Goal: Task Accomplishment & Management: Use online tool/utility

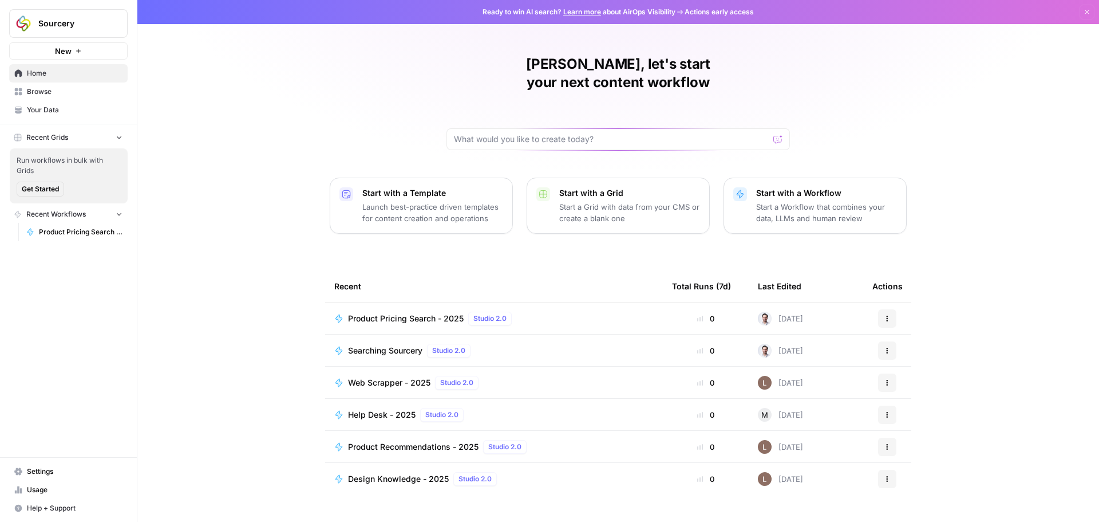
click at [389, 313] on span "Product Pricing Search - 2025" at bounding box center [406, 318] width 116 height 11
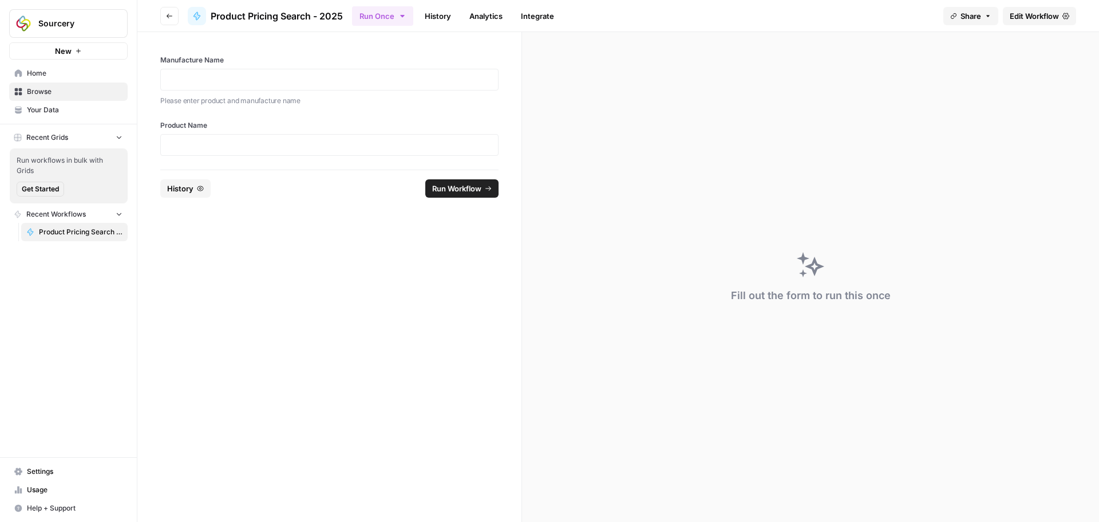
click at [1034, 18] on span "Edit Workflow" at bounding box center [1034, 15] width 49 height 11
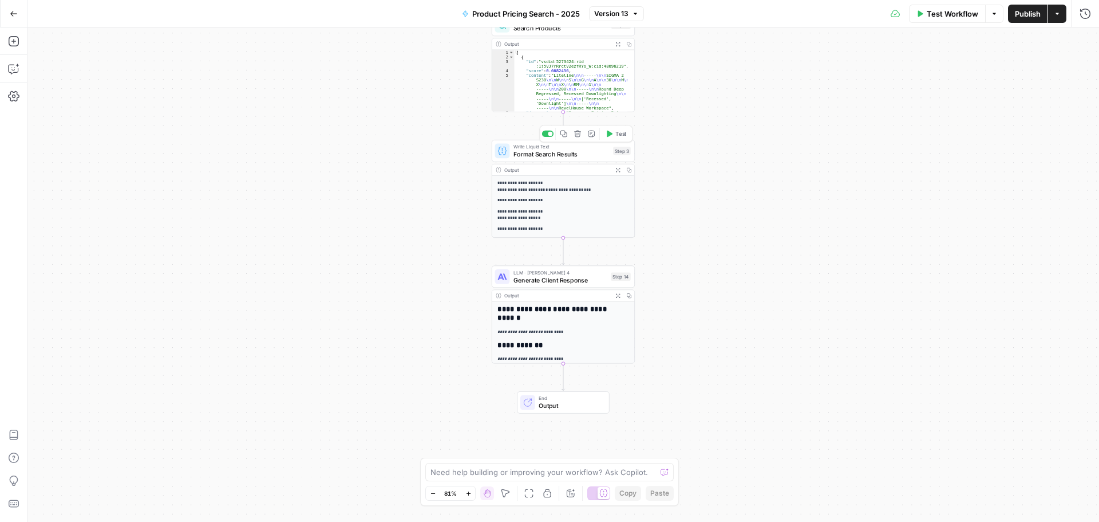
click at [584, 153] on span "Format Search Results" at bounding box center [562, 153] width 96 height 9
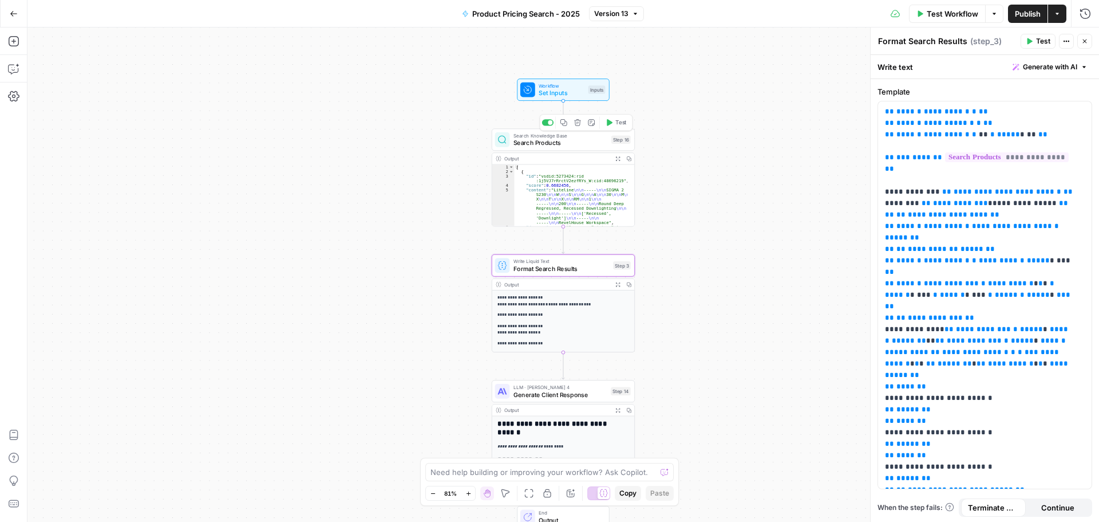
click at [581, 141] on span "Search Products" at bounding box center [561, 142] width 94 height 9
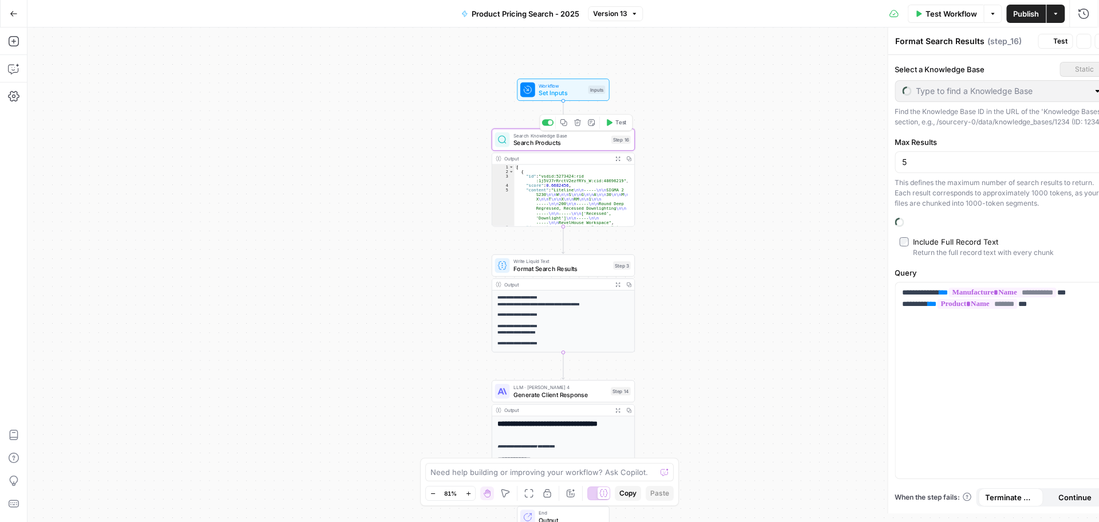
type textarea "Search Products"
type input "Pricing Data"
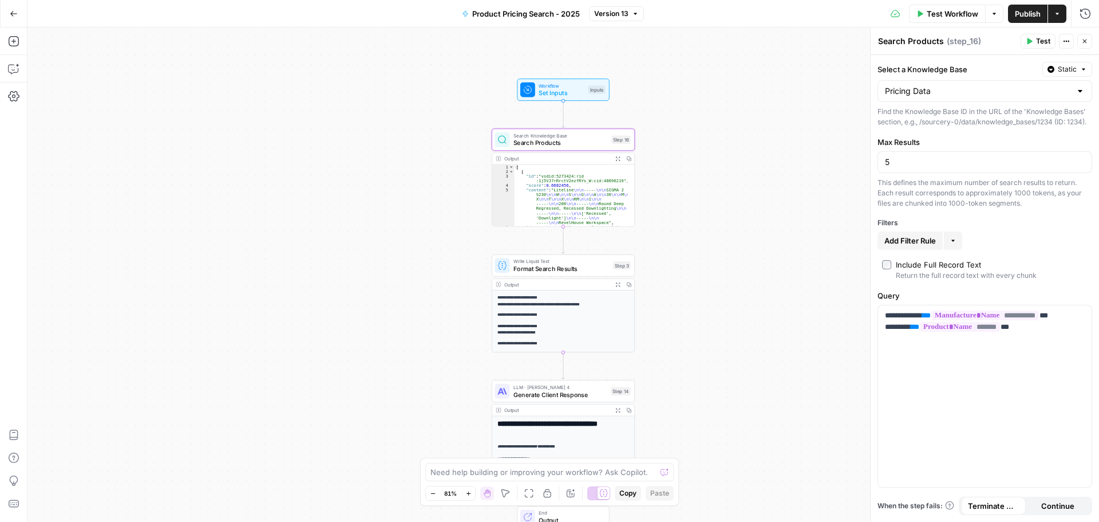
click at [575, 159] on div "Output" at bounding box center [556, 158] width 105 height 7
click at [589, 393] on span "Generate Client Response" at bounding box center [561, 393] width 94 height 9
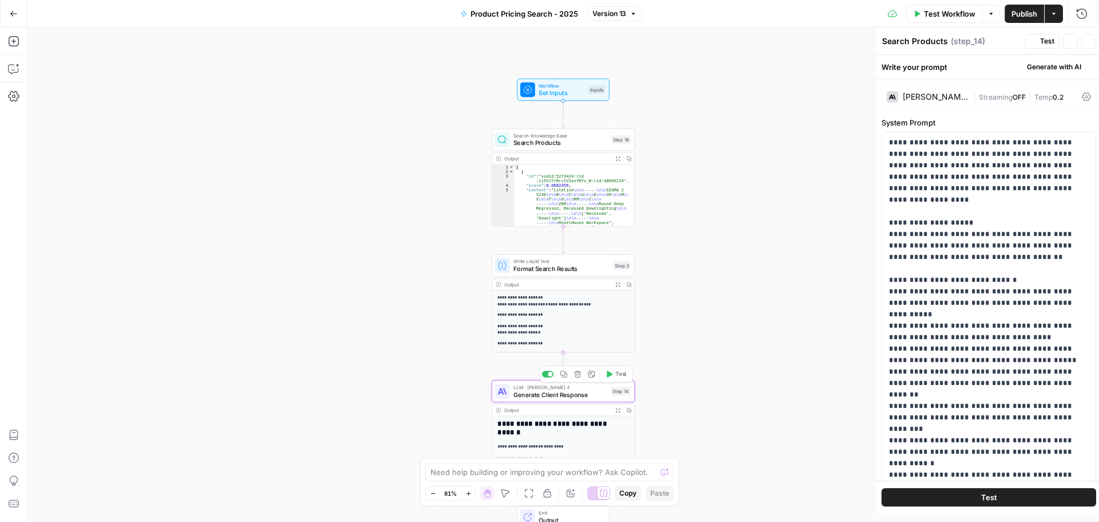
type textarea "Generate Client Response"
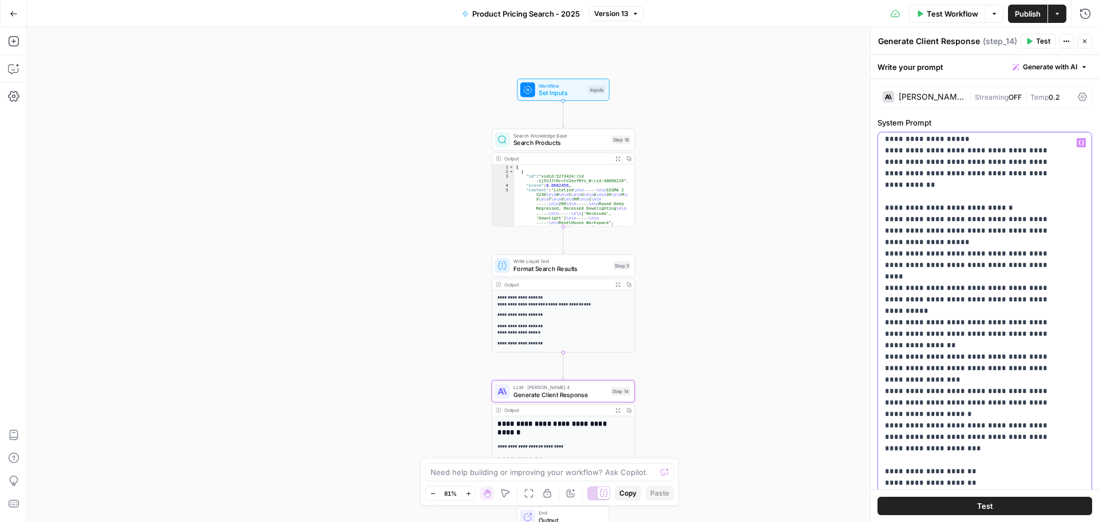
scroll to position [106, 0]
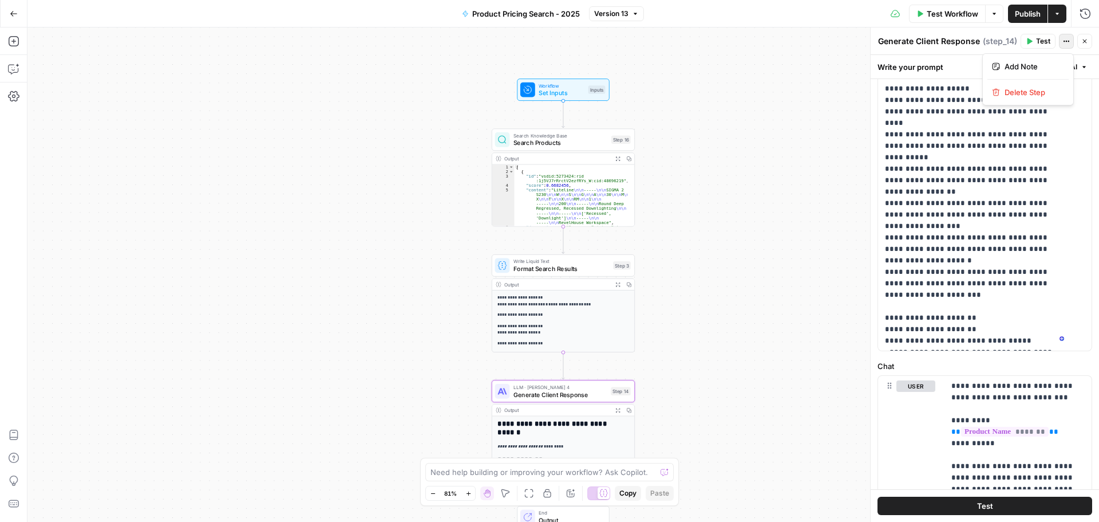
click at [1067, 41] on icon "button" at bounding box center [1066, 41] width 7 height 7
